Goal: Complete application form

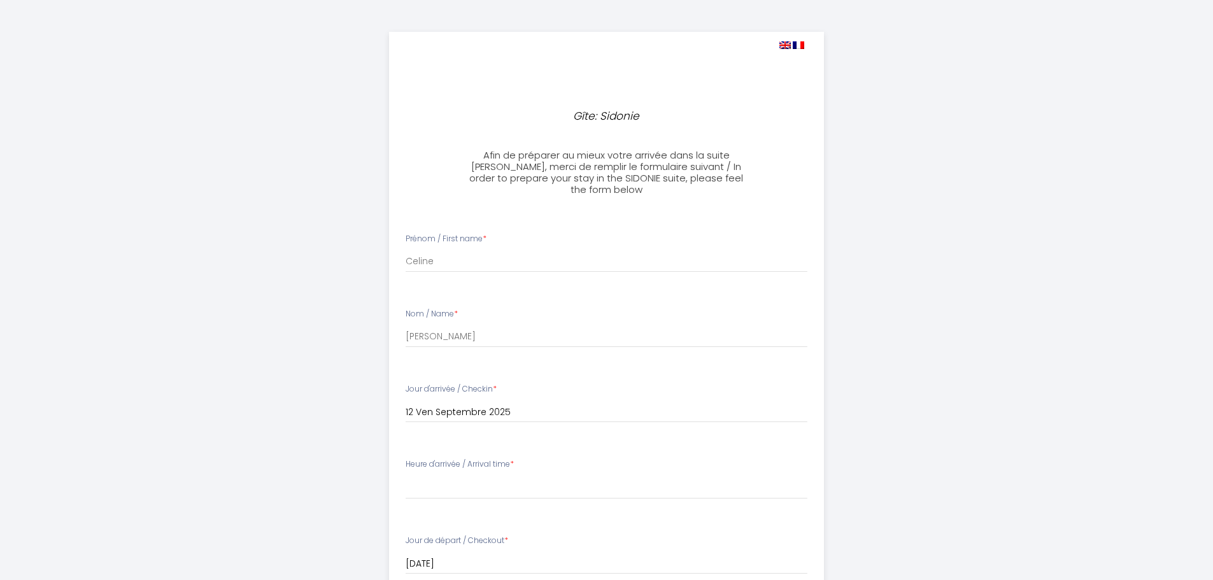
select select
click at [476, 268] on input "Celine" at bounding box center [607, 261] width 402 height 23
type input "C"
type input "Herve et [PERSON_NAME]"
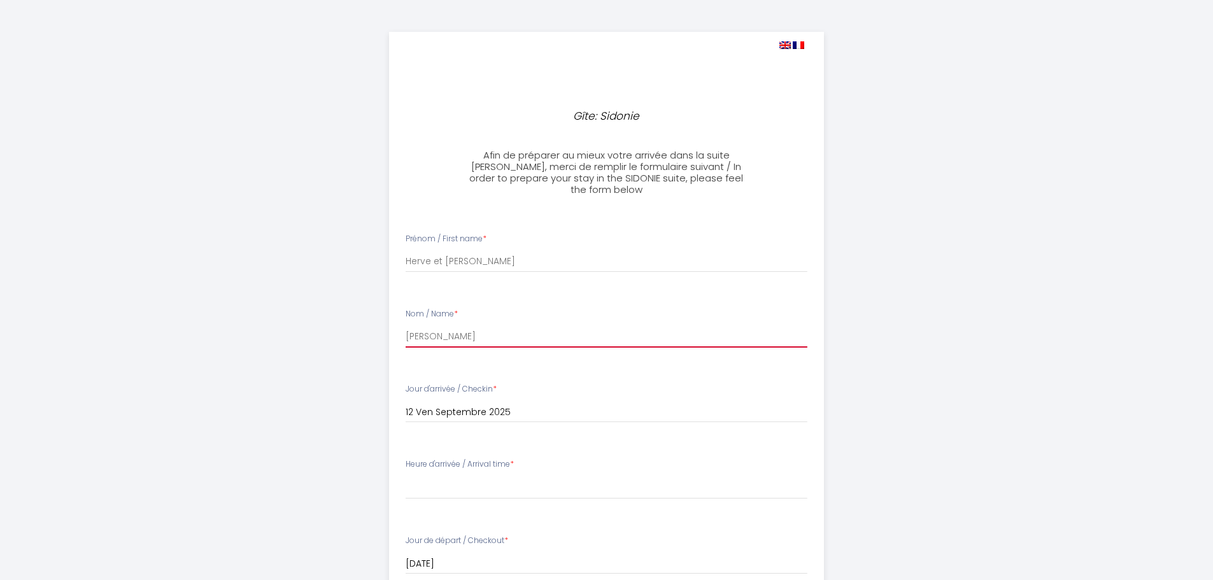
click at [516, 329] on input "[PERSON_NAME]" at bounding box center [607, 336] width 402 height 23
type input "R"
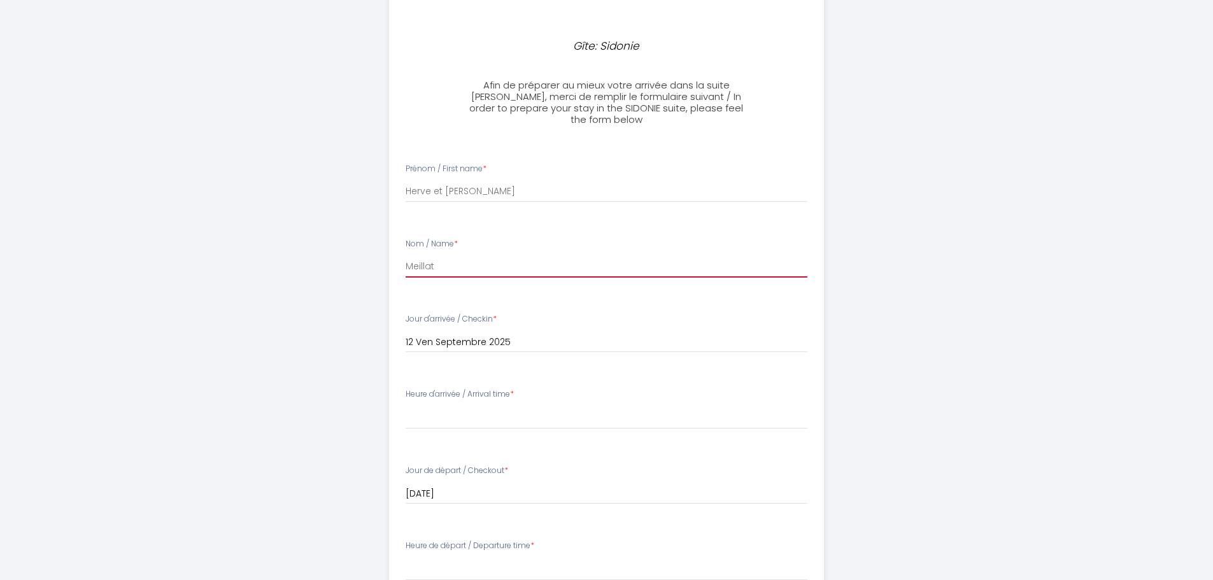
scroll to position [64, 0]
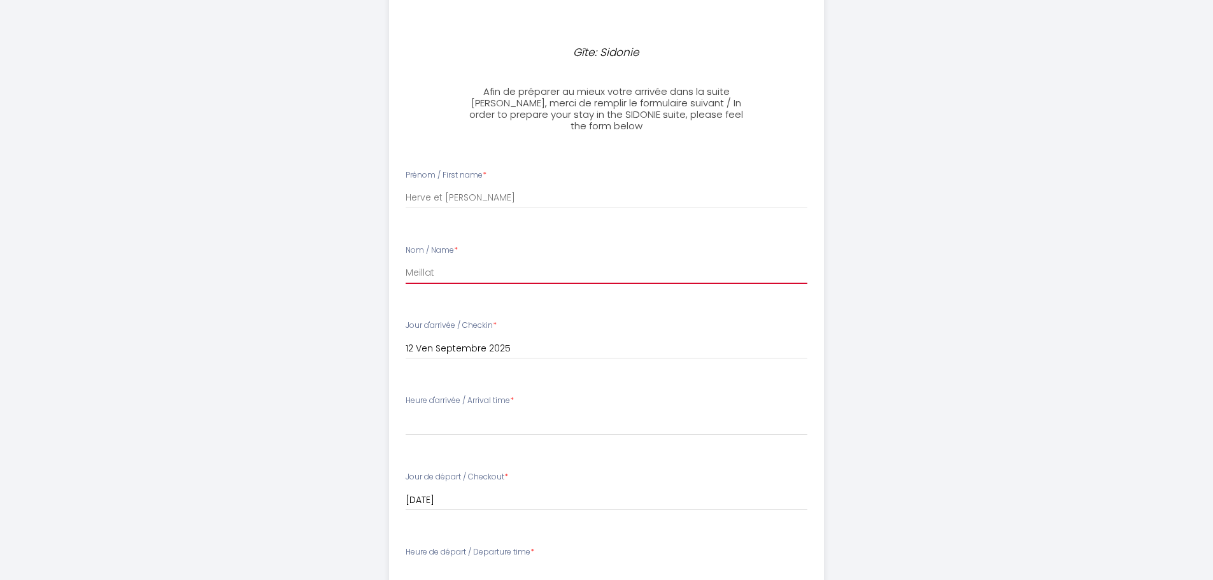
type input "Meillat"
click at [470, 419] on select "15:00 15:30 16:00 16:30 17:00 17:30 18:00 18:30 19:00 19:30 20:00 20:30 21:00 2…" at bounding box center [607, 423] width 402 height 24
select select "18:00"
click at [406, 411] on select "15:00 15:30 16:00 16:30 17:00 17:30 18:00 18:30 19:00 19:30 20:00 20:30 21:00 2…" at bounding box center [607, 423] width 402 height 24
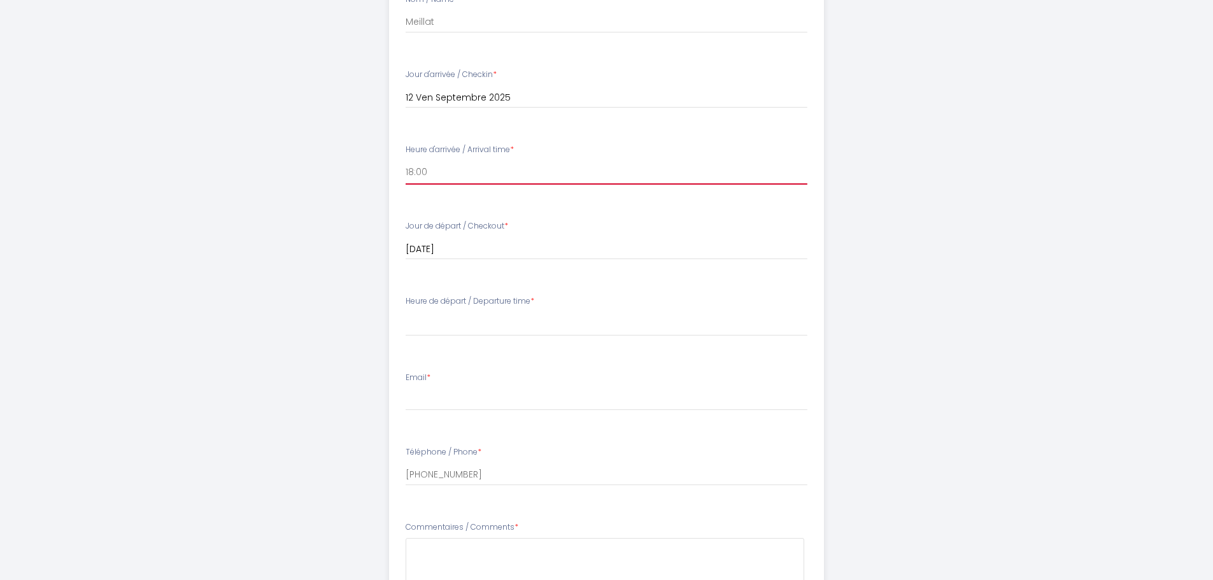
scroll to position [318, 0]
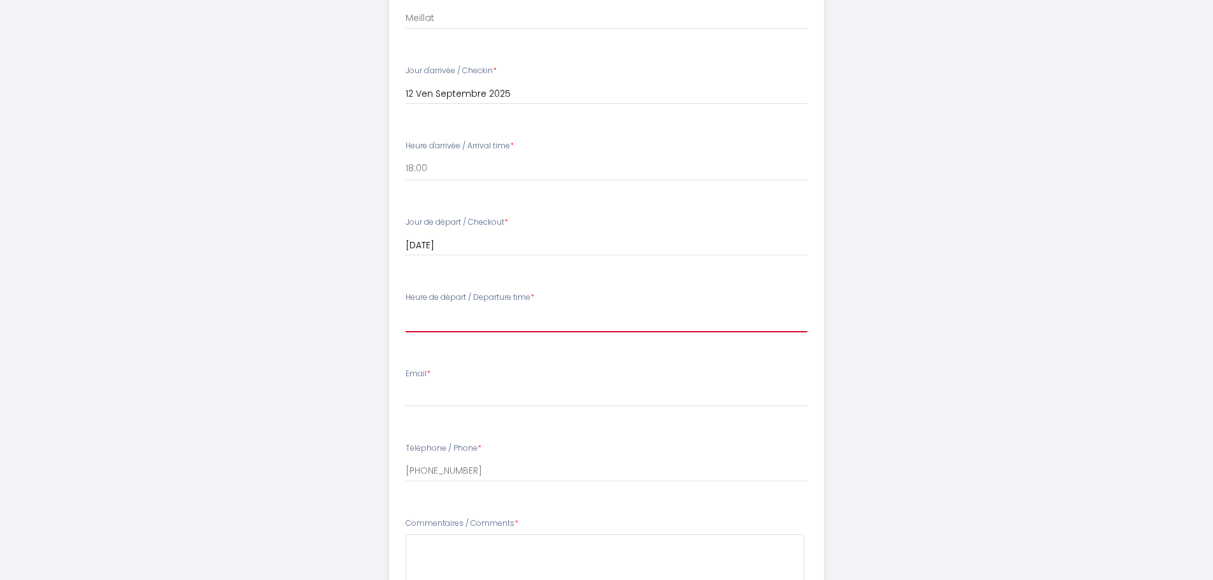
click at [466, 315] on select "00:00 00:30 01:00 01:30 02:00 02:30 03:00 03:30 04:00 04:30 05:00 05:30 06:00 0…" at bounding box center [607, 320] width 402 height 24
select select "07:30"
click at [406, 308] on select "00:00 00:30 01:00 01:30 02:00 02:30 03:00 03:30 04:00 04:30 05:00 05:30 06:00 0…" at bounding box center [607, 320] width 402 height 24
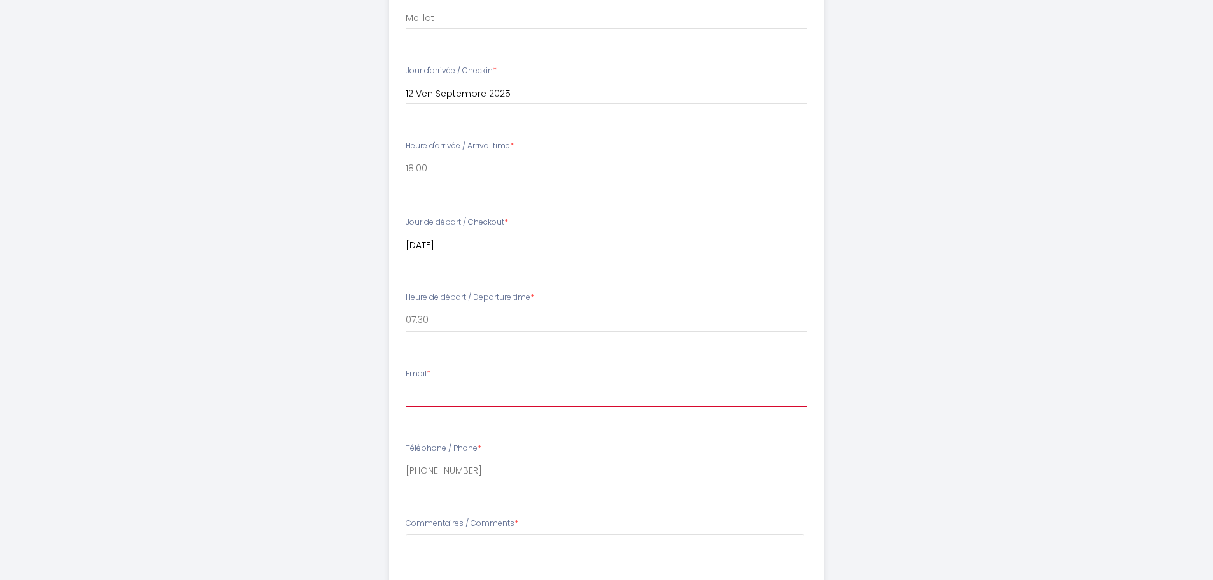
click at [498, 391] on input "Email *" at bounding box center [607, 395] width 402 height 23
type input "[EMAIL_ADDRESS][DOMAIN_NAME]"
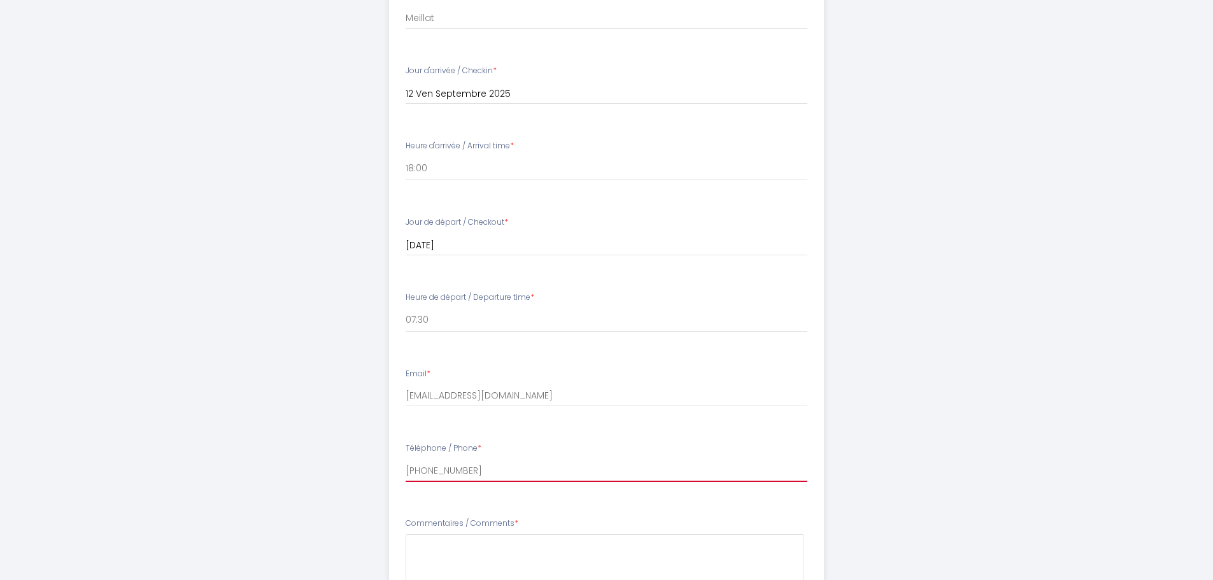
click at [515, 477] on input "[PHONE_NUMBER]" at bounding box center [607, 470] width 402 height 23
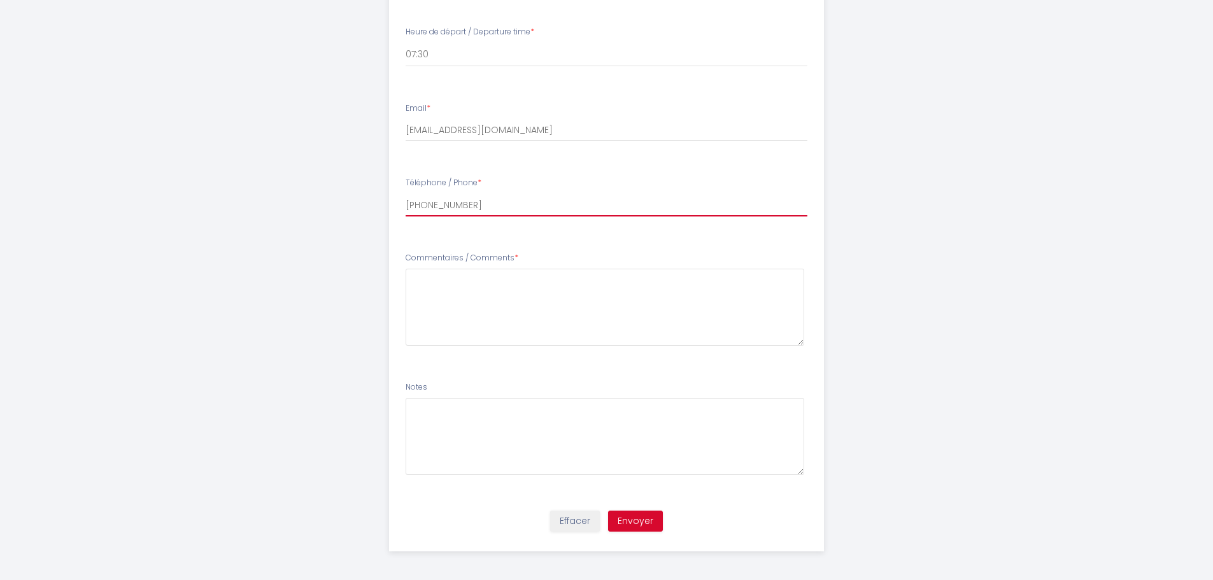
scroll to position [587, 0]
type input "[PHONE_NUMBER]"
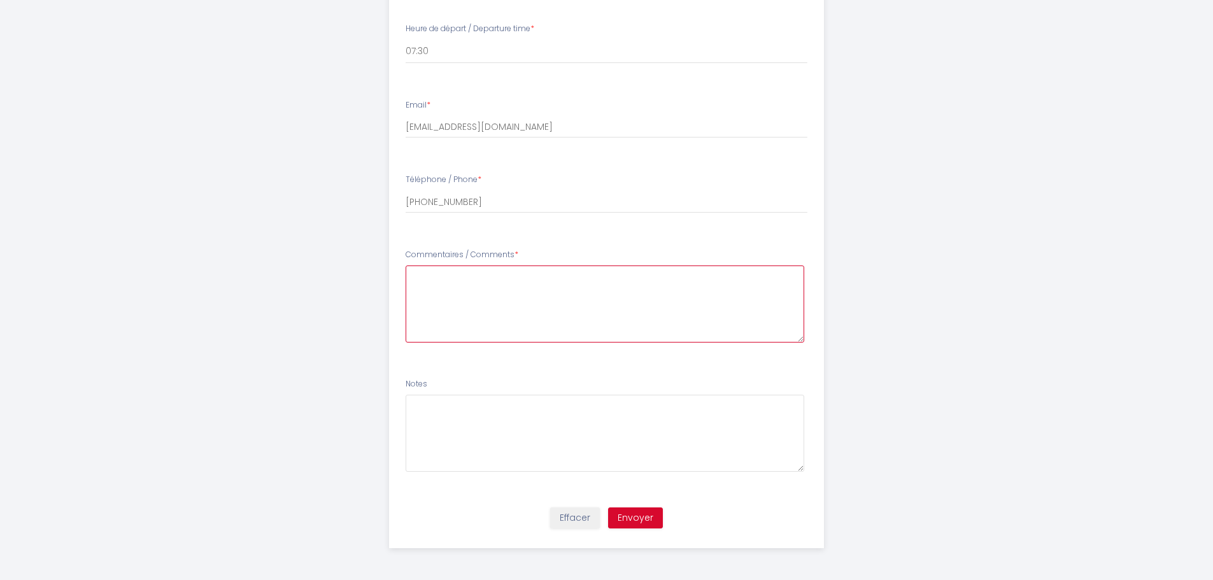
click at [590, 289] on Comments8 at bounding box center [605, 303] width 399 height 77
click at [689, 288] on Comments8 "Arrivée : nous avons deux trajets a faire dans la journée. Environ : 2 heures e…" at bounding box center [605, 303] width 399 height 77
click at [610, 299] on Comments8 "Arrivée : nous avons deux trajets a faire dans la journée. Environ : 2 heures e…" at bounding box center [605, 303] width 399 height 77
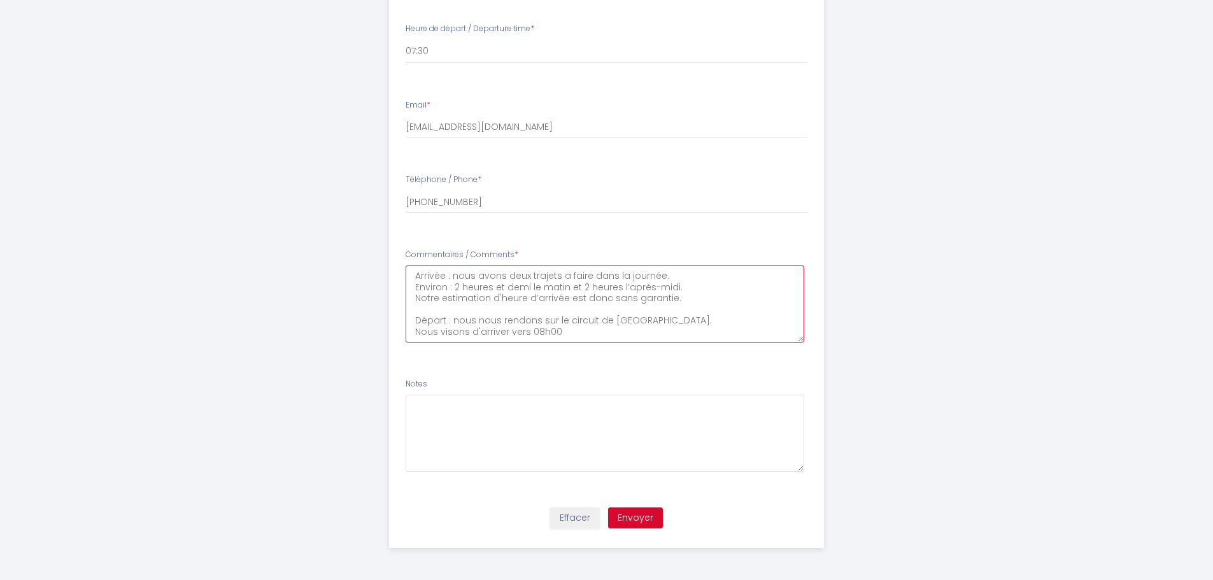
type Comments8 "Arrivée : nous avons deux trajets a faire dans la journée. Environ : 2 heures e…"
click at [637, 513] on button "Envoyer" at bounding box center [635, 518] width 55 height 22
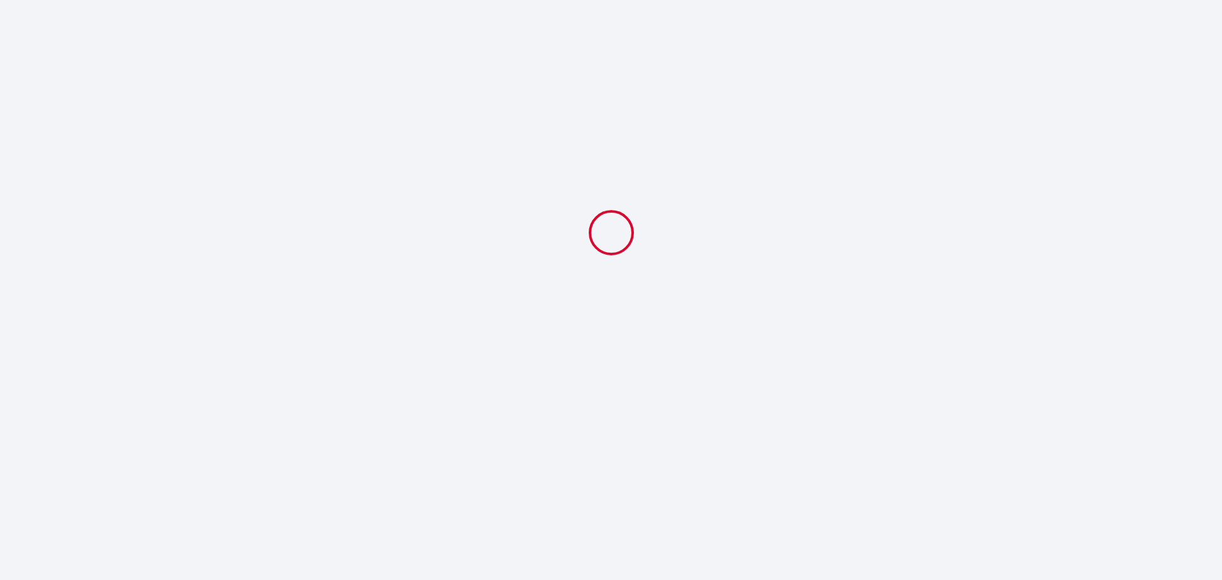
select select "18:00"
select select "07:30"
